Goal: Book appointment/travel/reservation

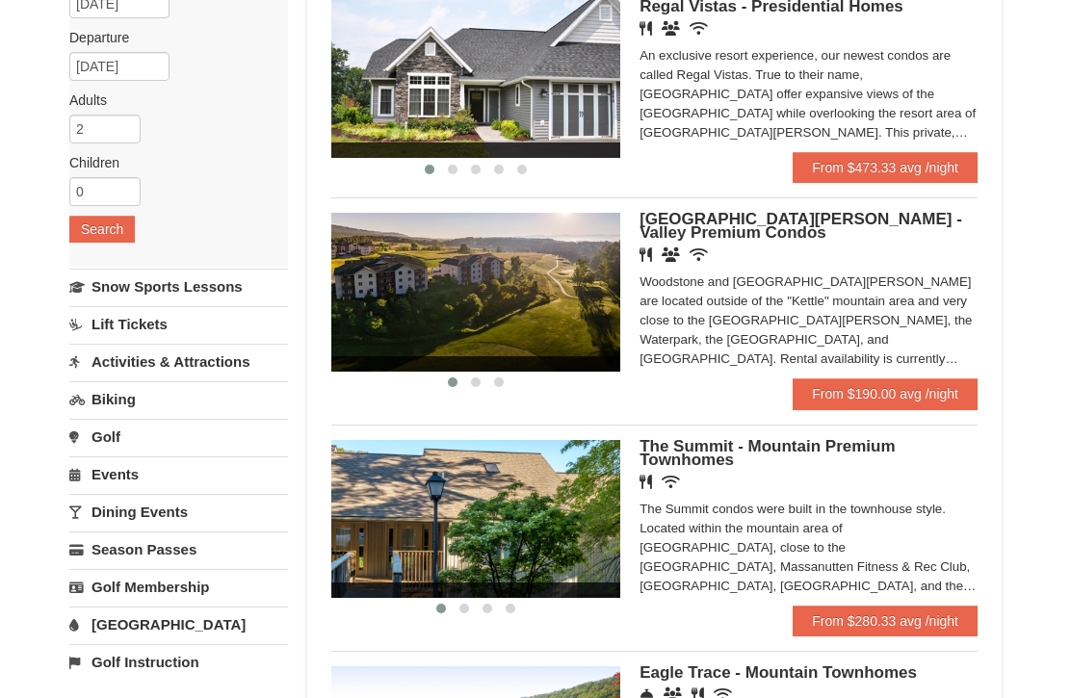
scroll to position [207, 0]
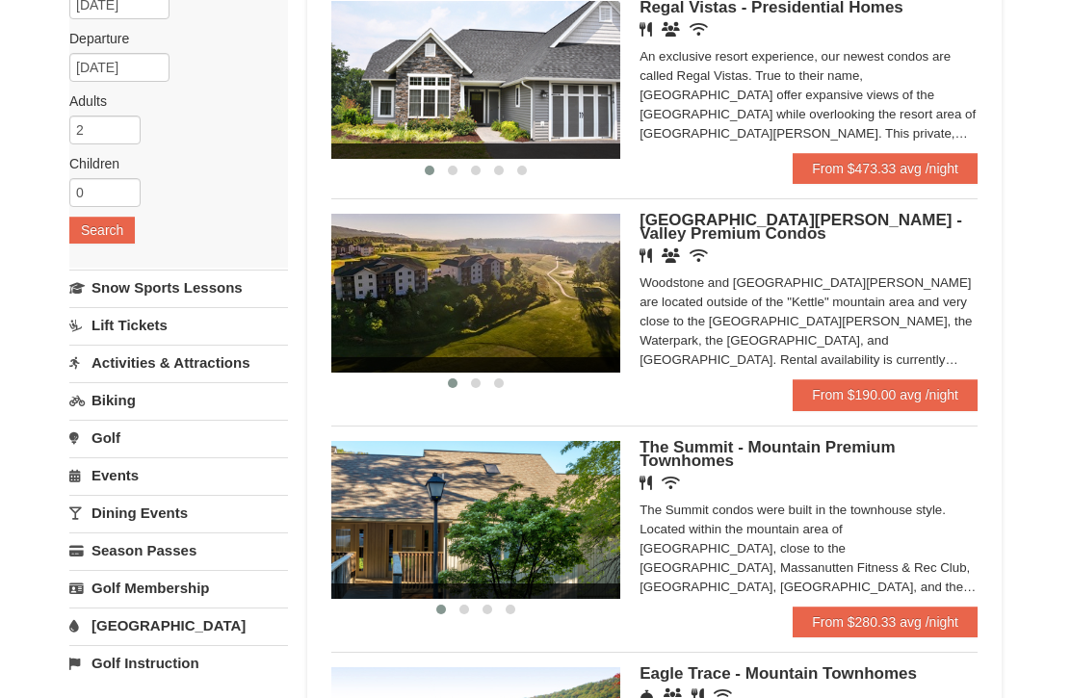
click at [916, 330] on div "Woodstone and [GEOGRAPHIC_DATA][PERSON_NAME] are located outside of the "Kettle…" at bounding box center [808, 321] width 338 height 96
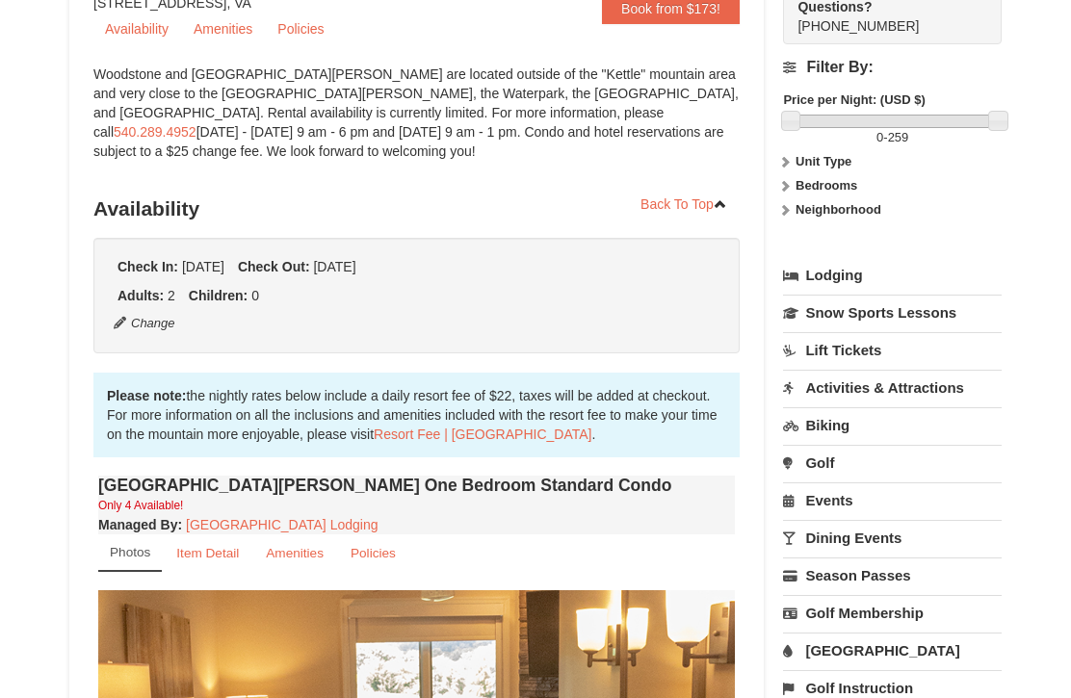
scroll to position [220, 0]
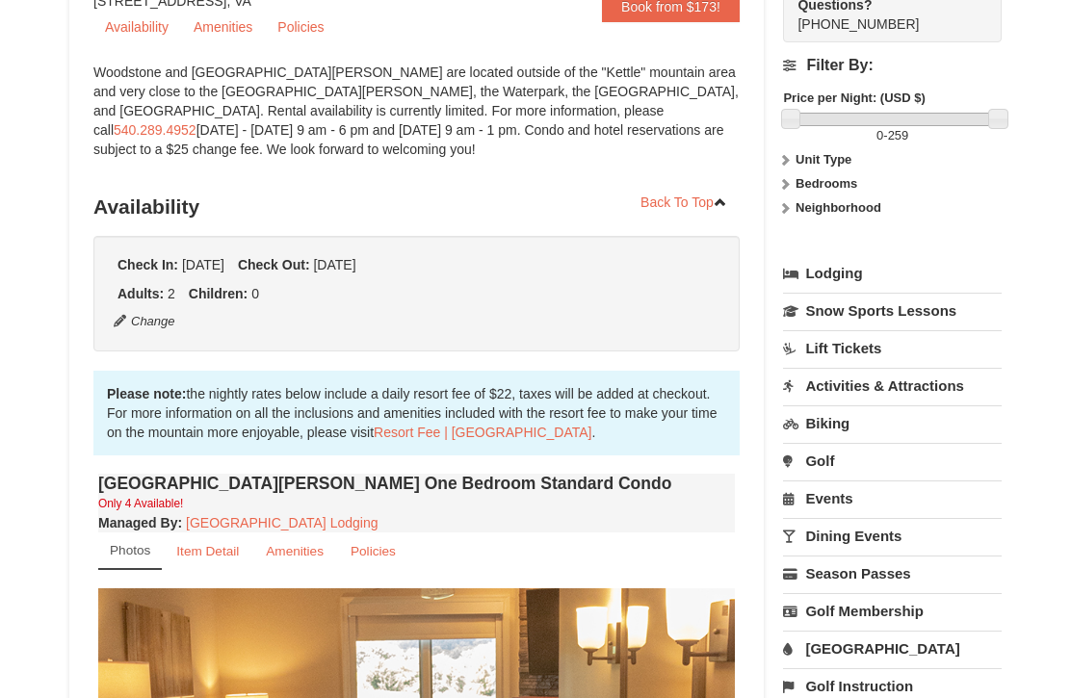
click at [830, 191] on strong "Bedrooms" at bounding box center [826, 183] width 62 height 14
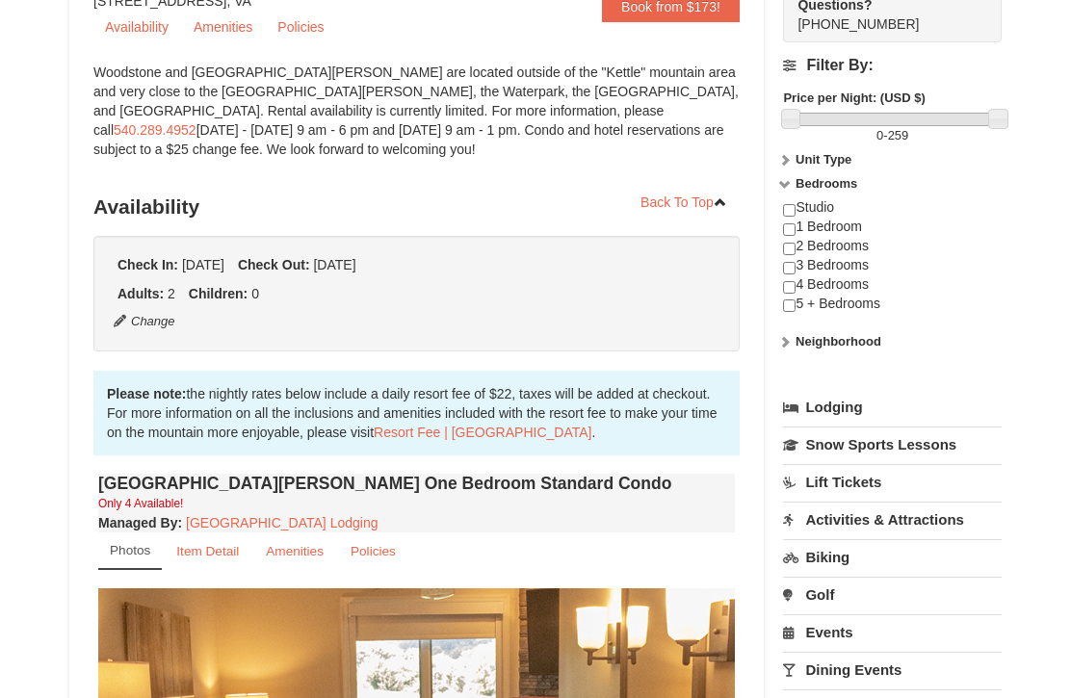
click at [794, 226] on input "checkbox" at bounding box center [789, 229] width 13 height 13
checkbox input "true"
click at [938, 193] on label "Bedrooms" at bounding box center [892, 183] width 219 height 19
click at [934, 180] on label "Bedrooms" at bounding box center [892, 183] width 219 height 19
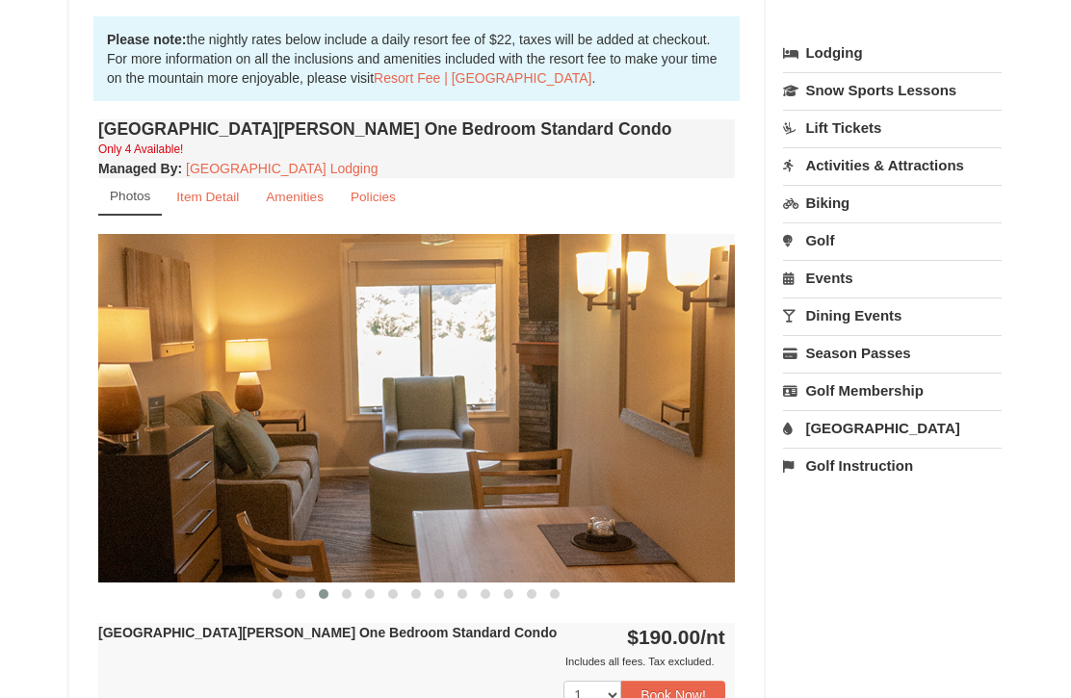
scroll to position [569, 0]
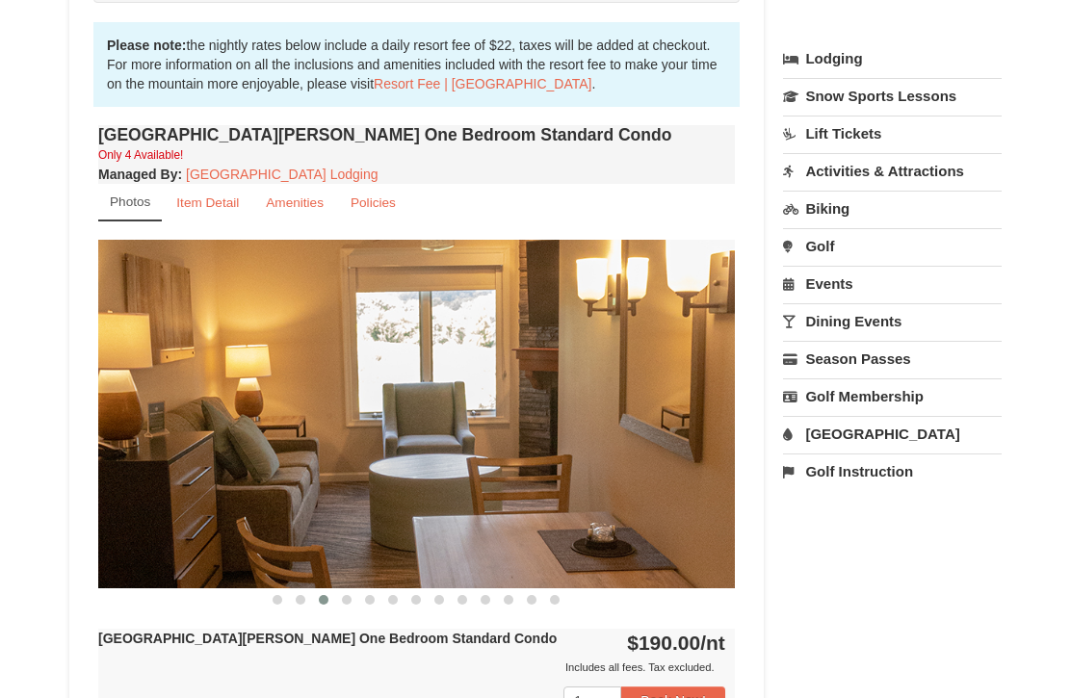
click at [670, 419] on img at bounding box center [416, 414] width 636 height 349
click at [670, 436] on img at bounding box center [416, 414] width 636 height 349
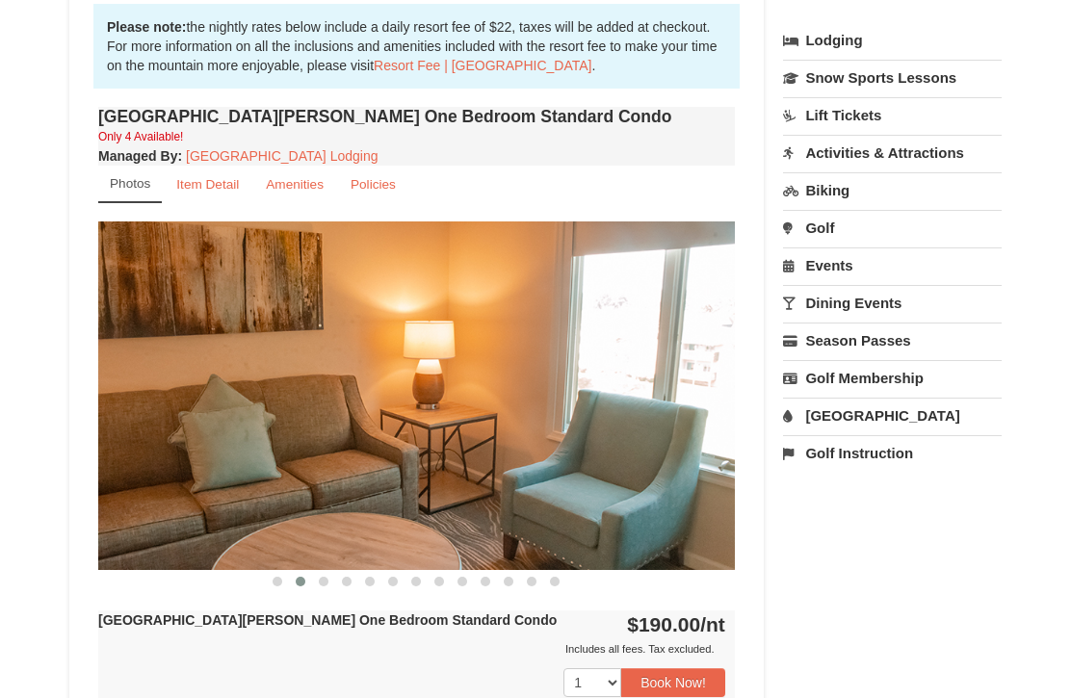
scroll to position [589, 0]
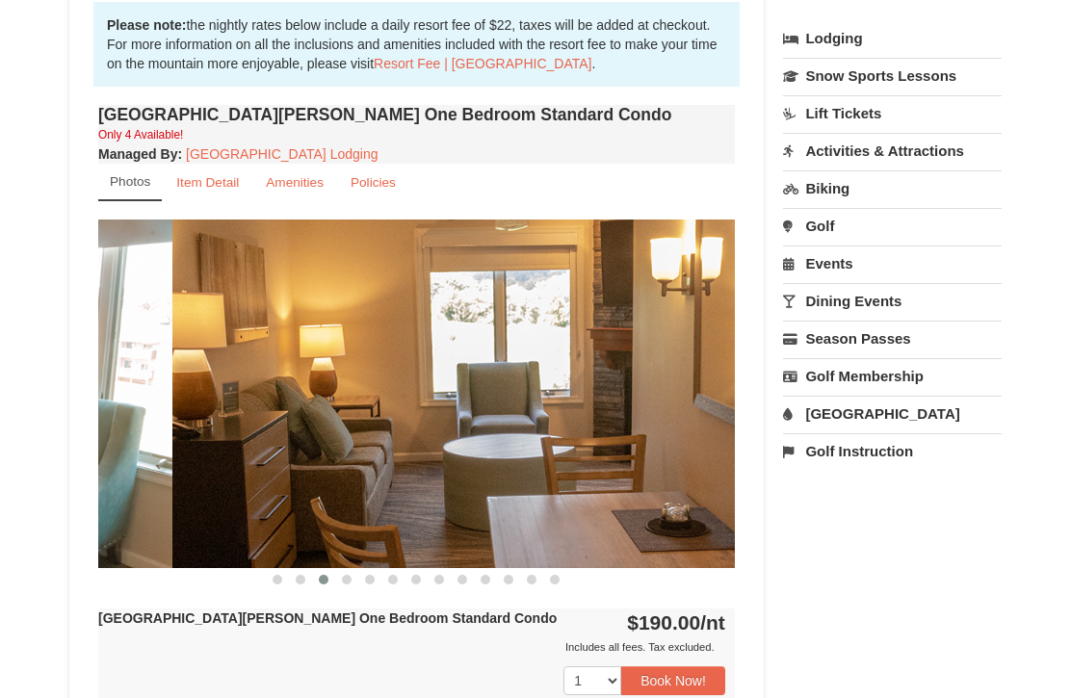
click at [553, 355] on img at bounding box center [490, 394] width 636 height 349
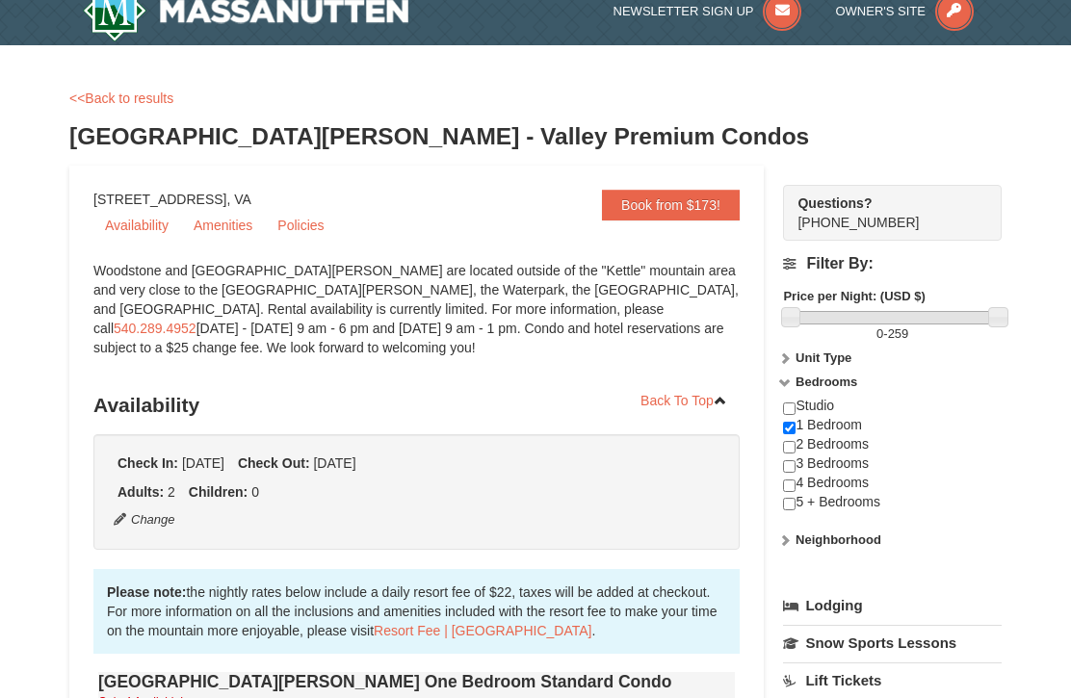
scroll to position [0, 0]
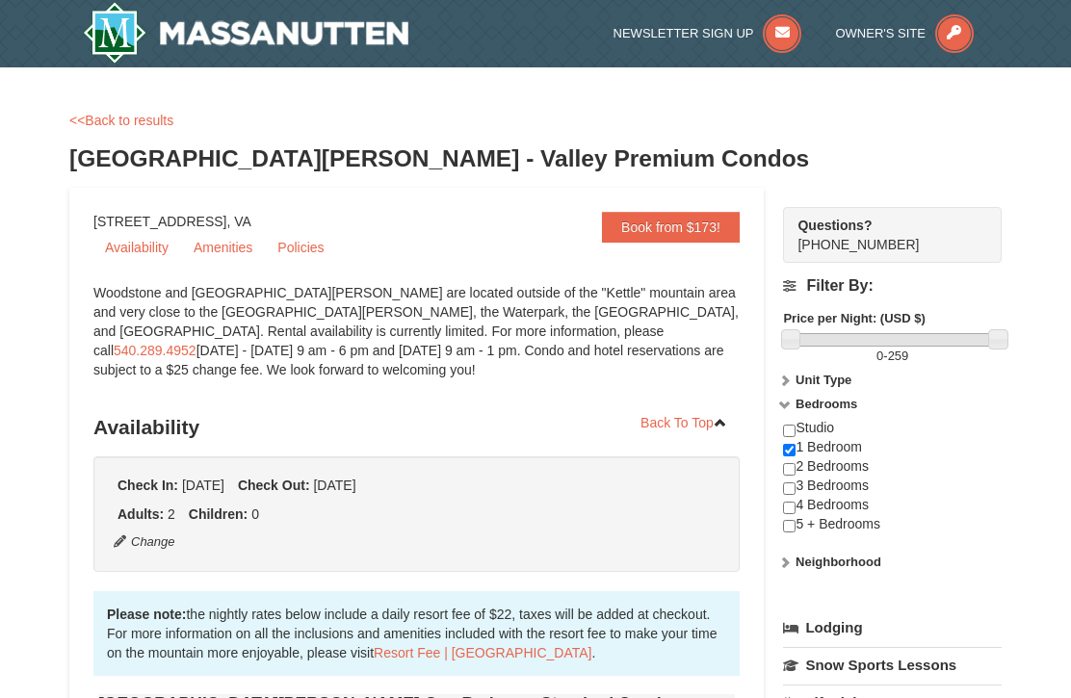
click at [795, 39] on icon at bounding box center [781, 33] width 39 height 39
